Goal: Information Seeking & Learning: Check status

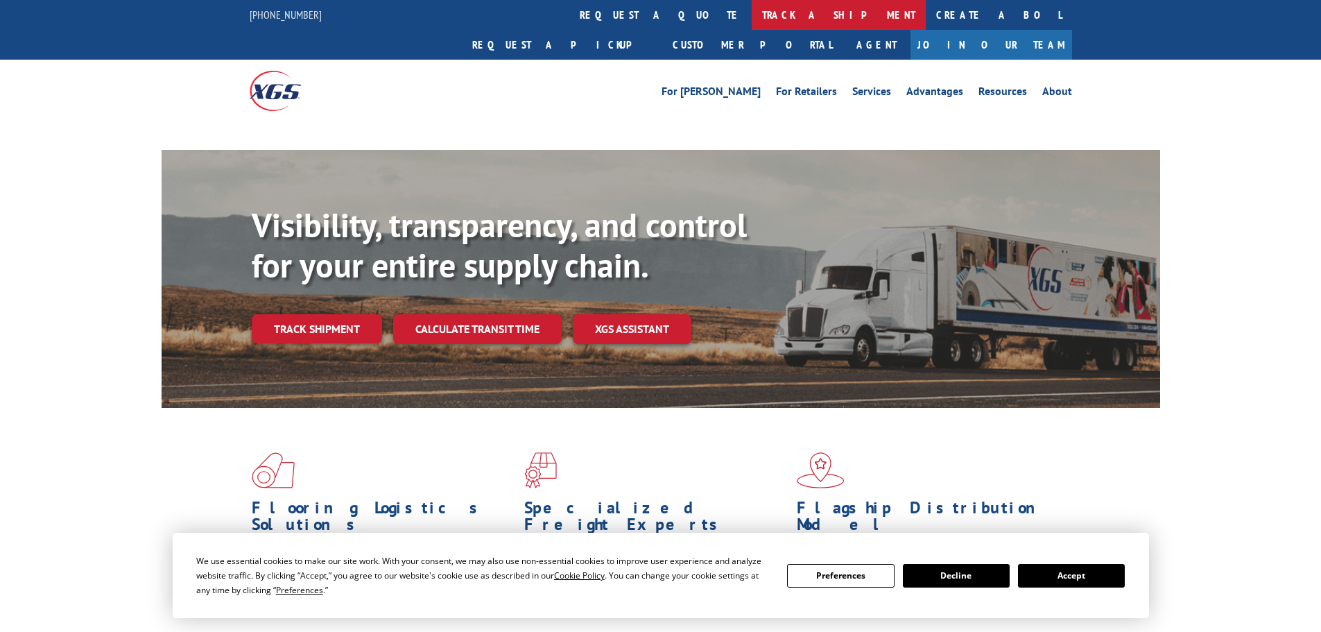
click at [752, 12] on link "track a shipment" at bounding box center [839, 15] width 174 height 30
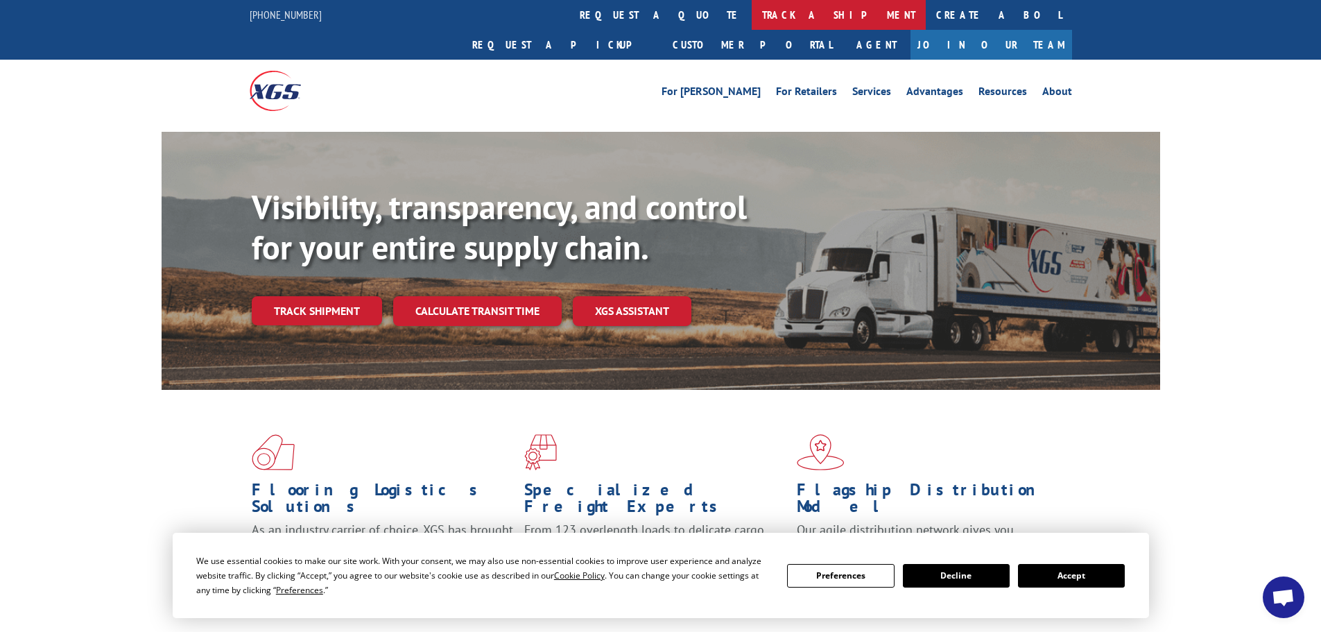
click at [752, 29] on link "track a shipment" at bounding box center [839, 15] width 174 height 30
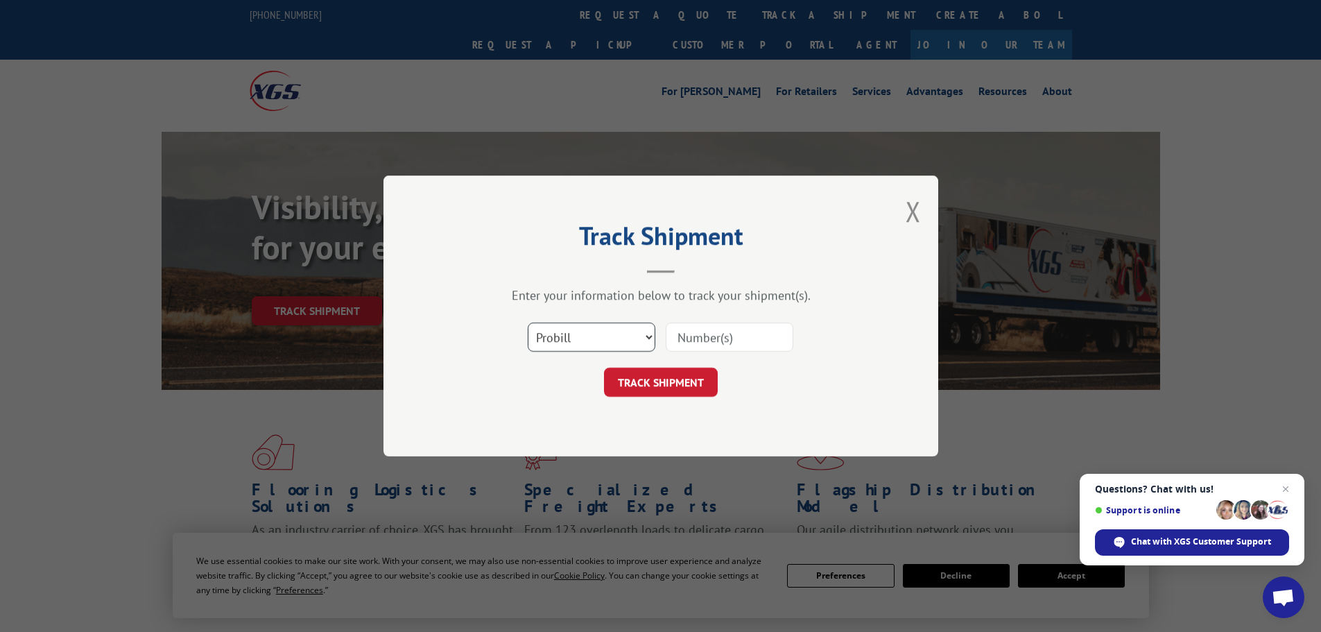
click at [587, 336] on select "Select category... Probill BOL PO" at bounding box center [592, 336] width 128 height 29
select select "bol"
click at [528, 322] on select "Select category... Probill BOL PO" at bounding box center [592, 336] width 128 height 29
click at [700, 336] on input at bounding box center [730, 336] width 128 height 29
paste input "6006990"
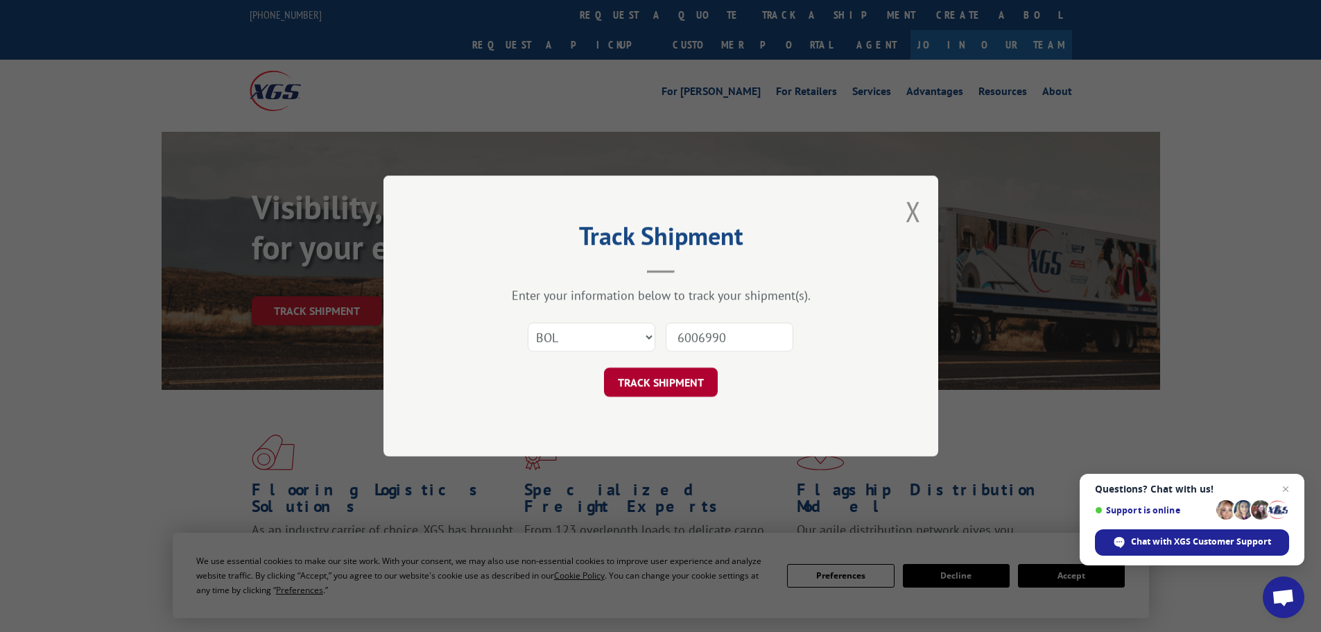
type input "6006990"
click at [697, 379] on button "TRACK SHIPMENT" at bounding box center [661, 381] width 114 height 29
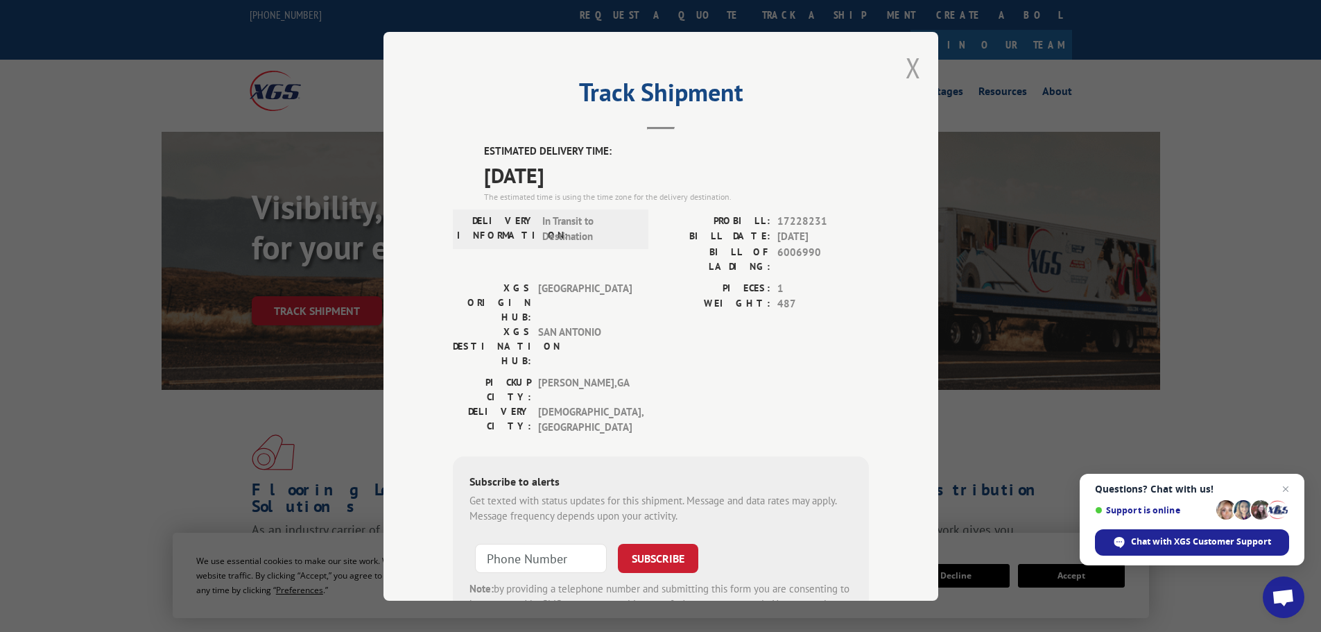
click at [905, 66] on button "Close modal" at bounding box center [912, 67] width 15 height 37
